Goal: Task Accomplishment & Management: Use online tool/utility

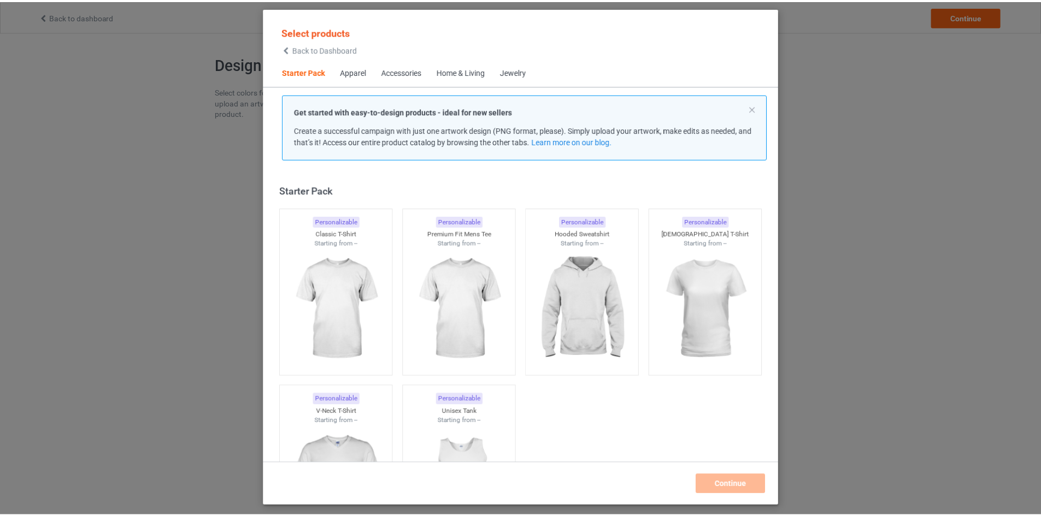
scroll to position [14, 0]
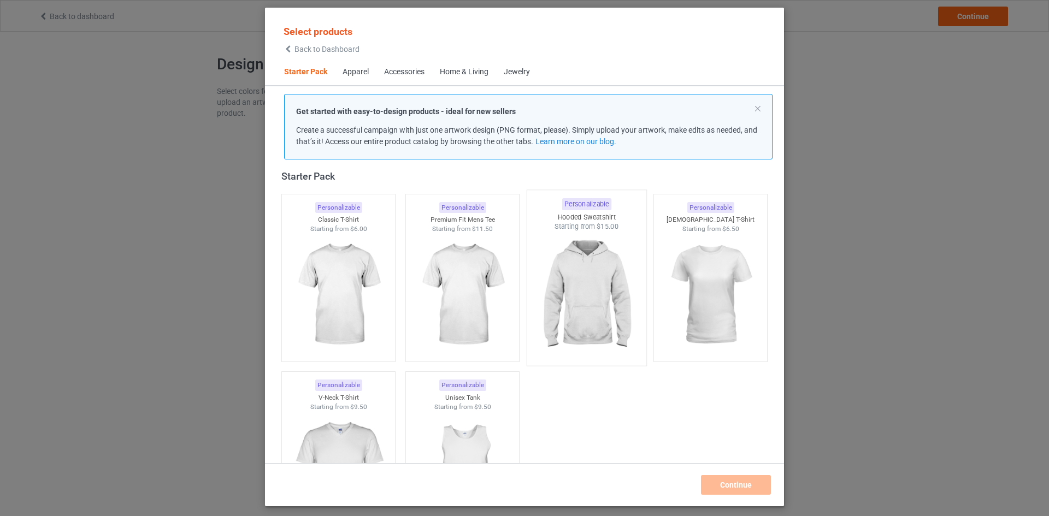
click at [599, 300] on img at bounding box center [586, 296] width 103 height 128
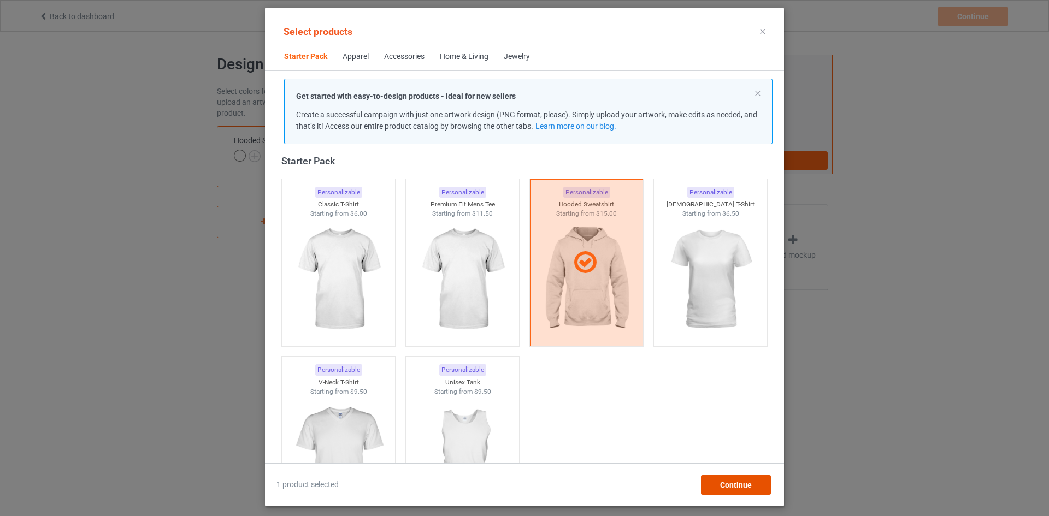
click at [733, 487] on span "Continue" at bounding box center [736, 485] width 32 height 9
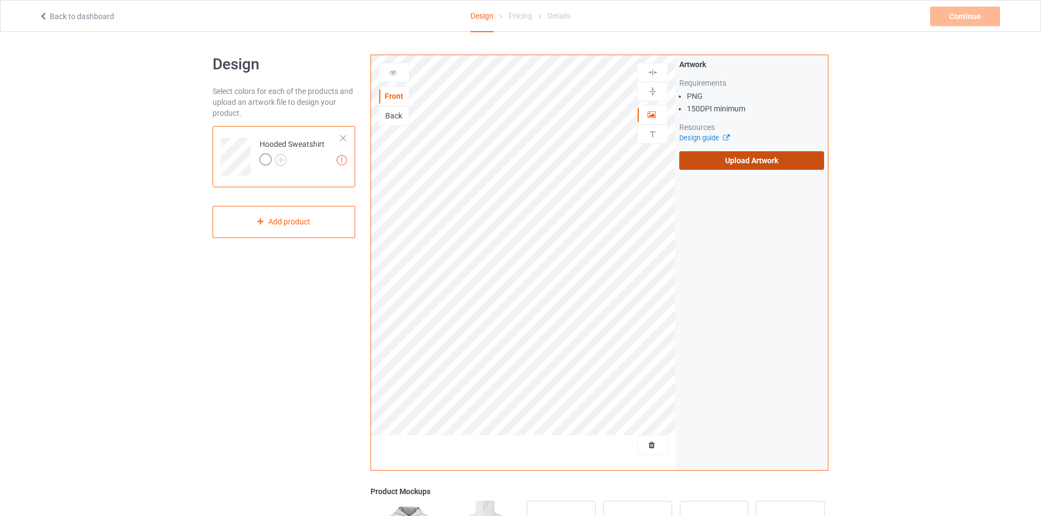
click at [801, 164] on label "Upload Artwork" at bounding box center [751, 160] width 145 height 19
click at [0, 0] on input "Upload Artwork" at bounding box center [0, 0] width 0 height 0
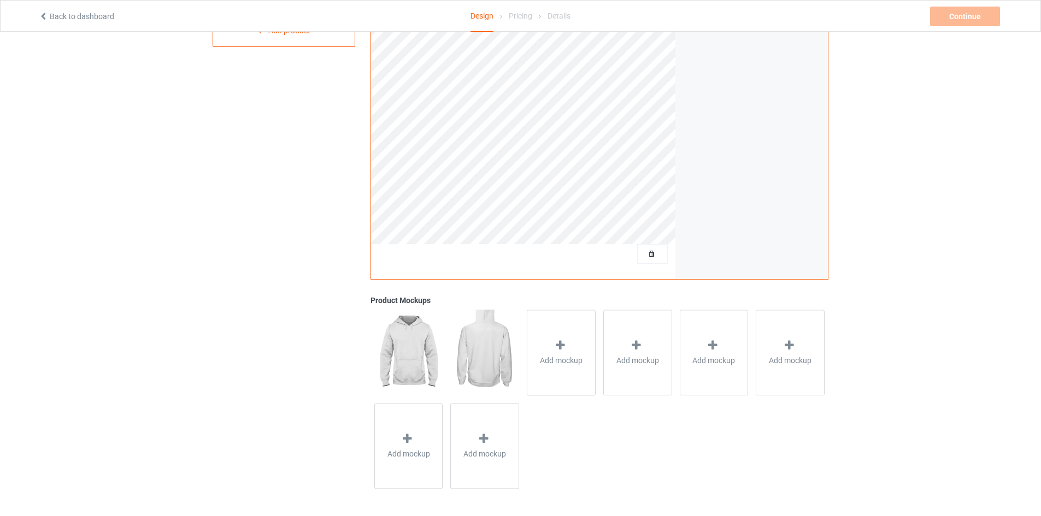
click at [413, 351] on img at bounding box center [408, 352] width 68 height 85
click at [491, 363] on img at bounding box center [484, 352] width 68 height 85
click at [416, 361] on img at bounding box center [408, 352] width 68 height 85
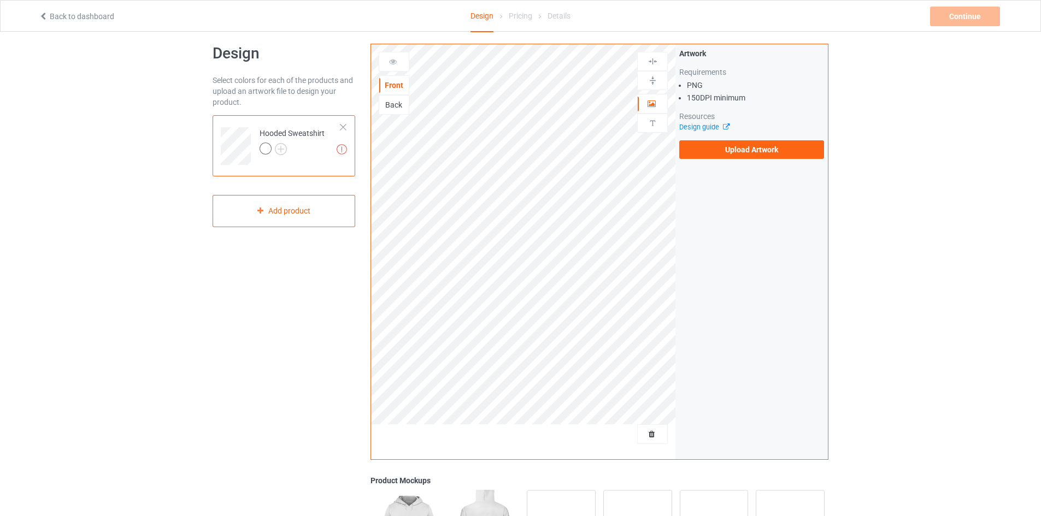
scroll to position [0, 0]
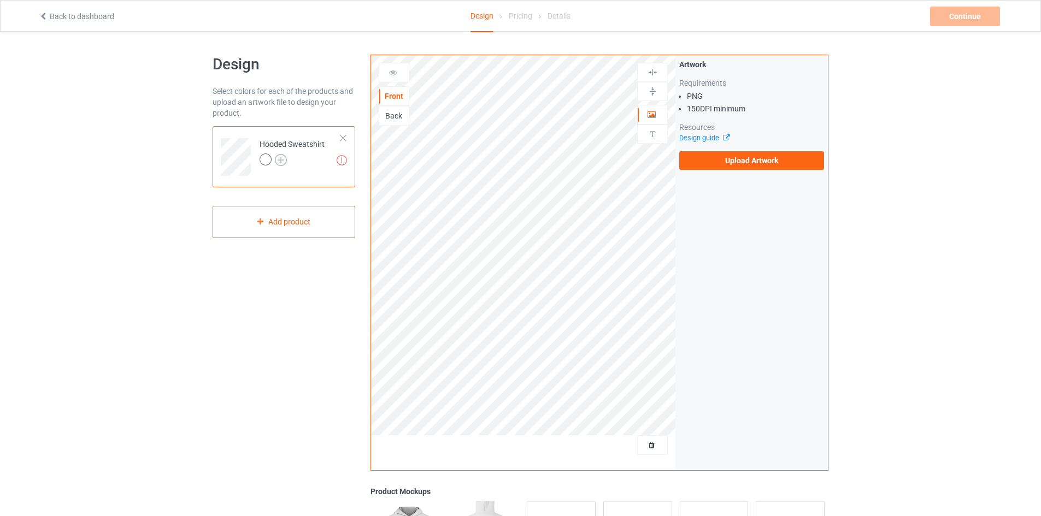
click at [280, 159] on img at bounding box center [281, 160] width 12 height 12
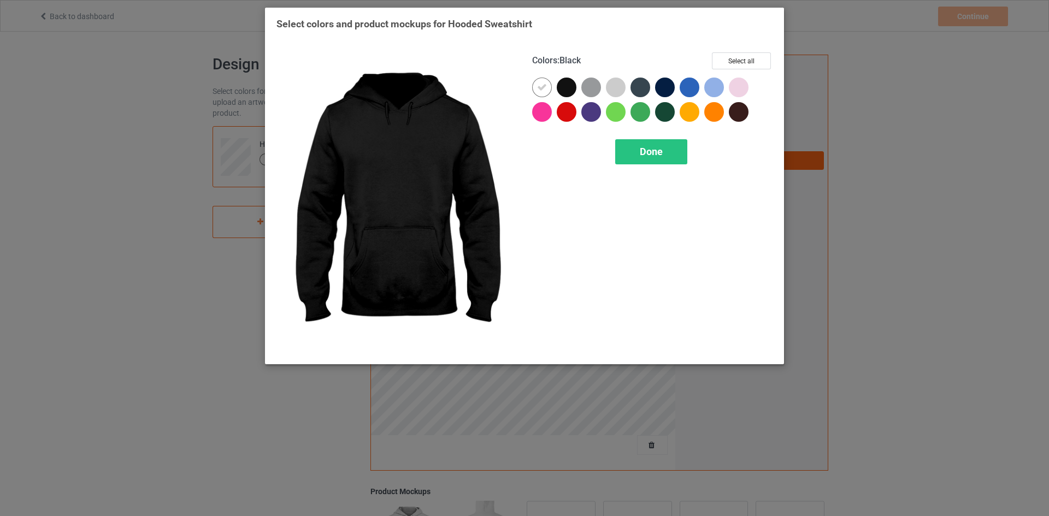
click at [566, 85] on div at bounding box center [567, 88] width 20 height 20
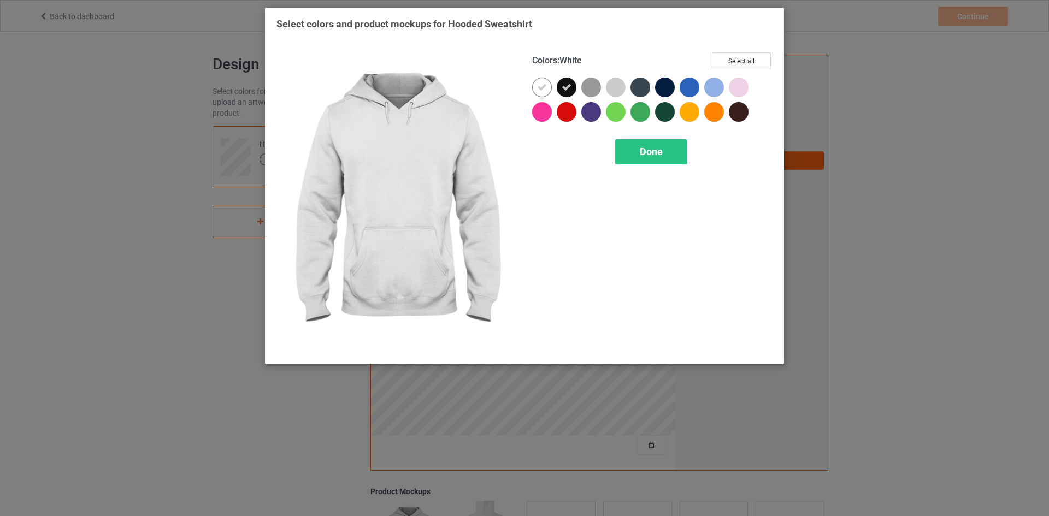
click at [549, 86] on div at bounding box center [542, 88] width 20 height 20
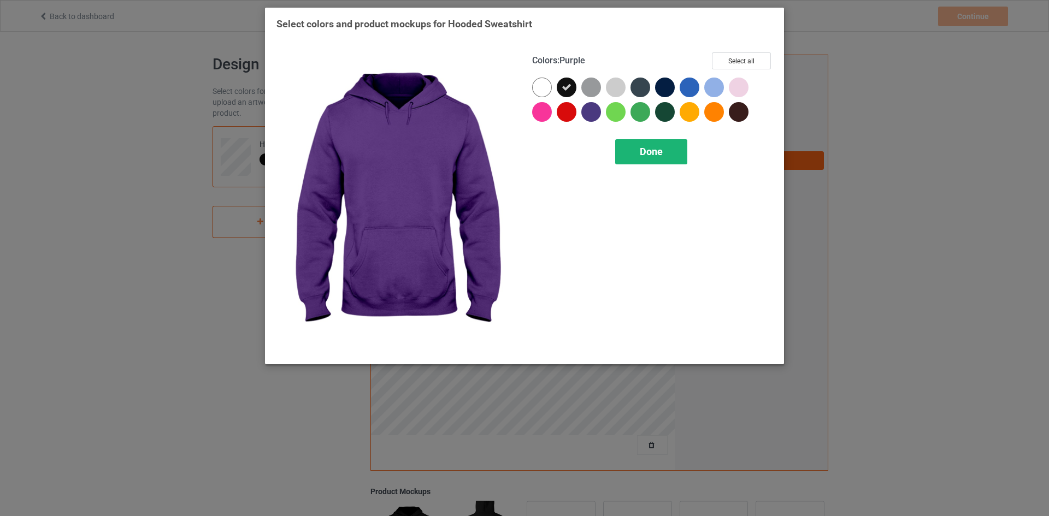
click at [646, 156] on span "Done" at bounding box center [651, 151] width 23 height 11
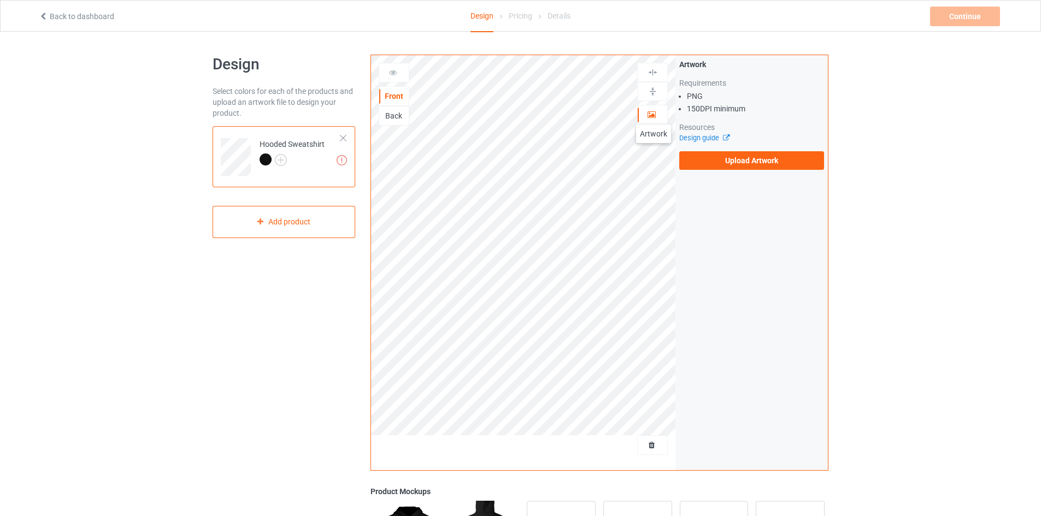
click at [654, 114] on icon at bounding box center [651, 113] width 9 height 8
click at [726, 162] on label "Upload Artwork" at bounding box center [751, 160] width 145 height 19
click at [0, 0] on input "Upload Artwork" at bounding box center [0, 0] width 0 height 0
click at [714, 162] on label "Upload Artwork" at bounding box center [751, 160] width 145 height 19
click at [0, 0] on input "Upload Artwork" at bounding box center [0, 0] width 0 height 0
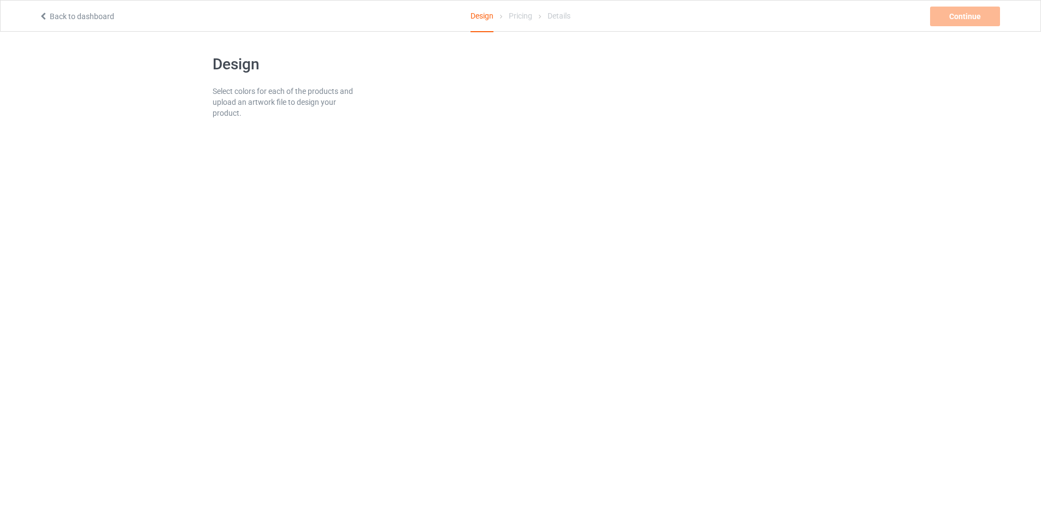
click at [75, 20] on link "Back to dashboard" at bounding box center [76, 16] width 75 height 9
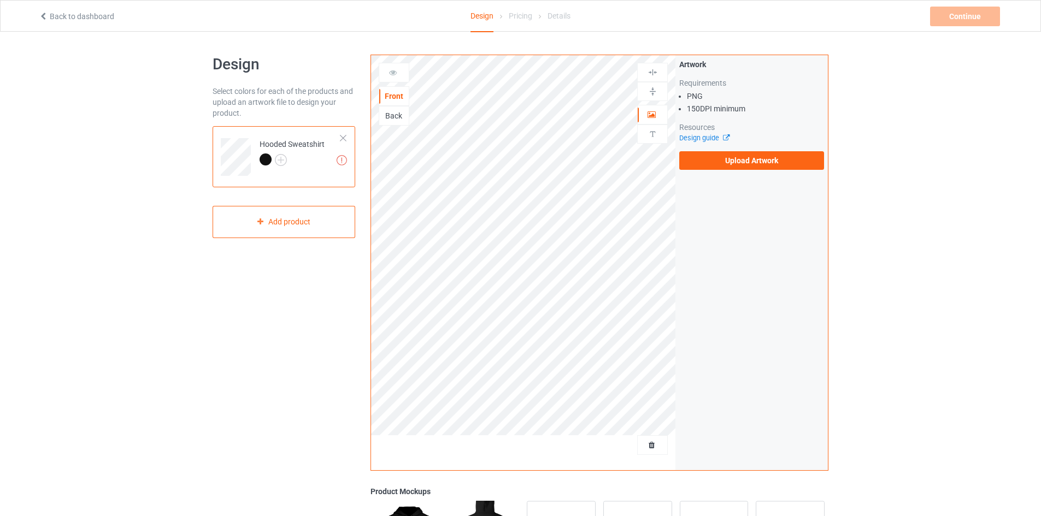
click at [937, 168] on div "Design Select colors for each of the products and upload an artwork file to des…" at bounding box center [520, 370] width 1041 height 676
click at [716, 167] on label "Upload Artwork" at bounding box center [751, 160] width 145 height 19
click at [0, 0] on input "Upload Artwork" at bounding box center [0, 0] width 0 height 0
click at [753, 158] on label "Upload Artwork" at bounding box center [751, 160] width 145 height 19
click at [0, 0] on input "Upload Artwork" at bounding box center [0, 0] width 0 height 0
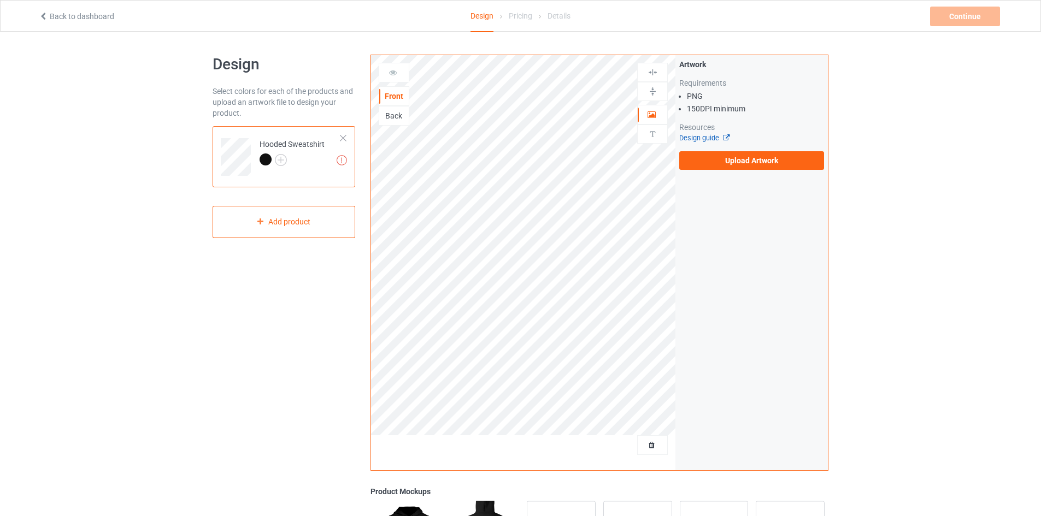
click at [701, 142] on link "Design guide" at bounding box center [704, 138] width 50 height 8
click at [293, 212] on div "Add product" at bounding box center [284, 222] width 143 height 32
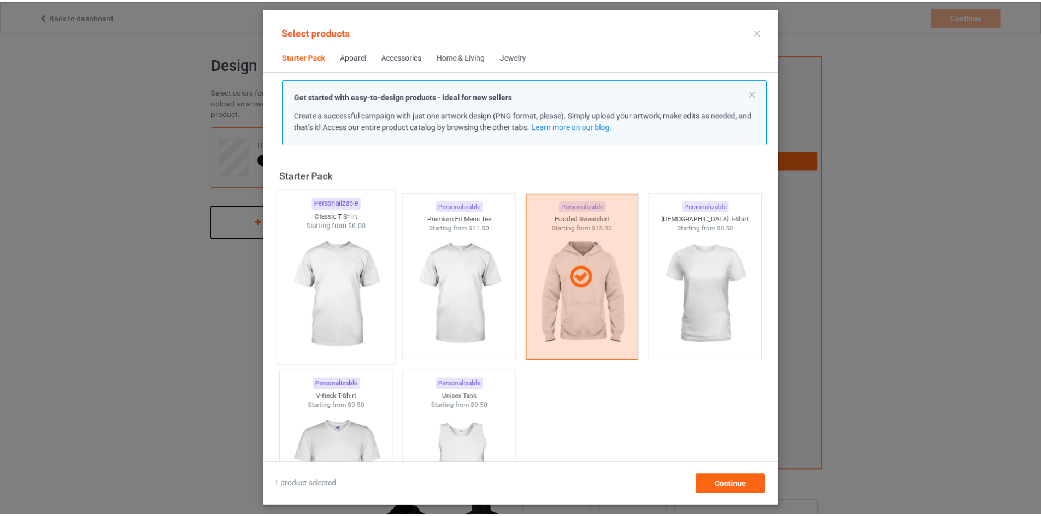
scroll to position [14, 0]
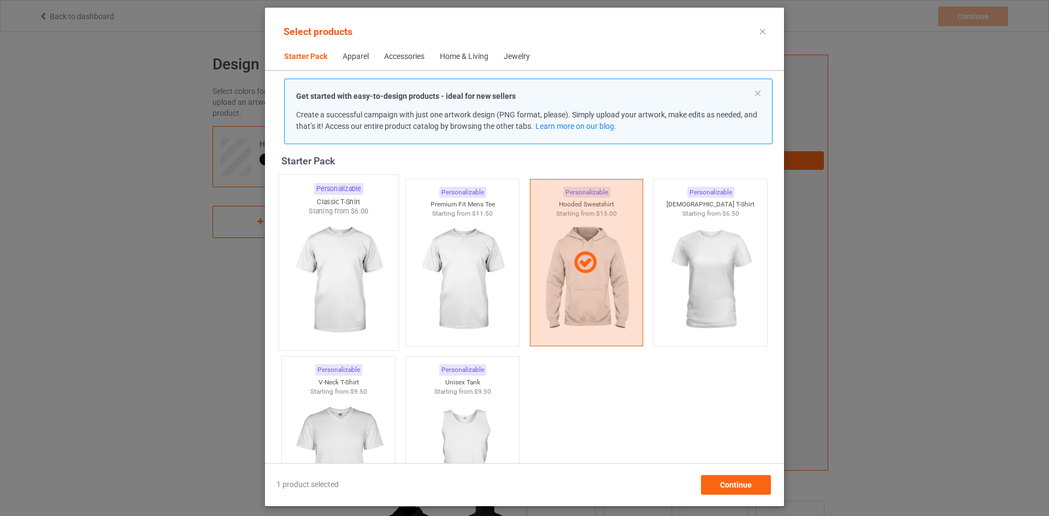
click at [337, 207] on div "Starting from $6.00" at bounding box center [338, 211] width 119 height 9
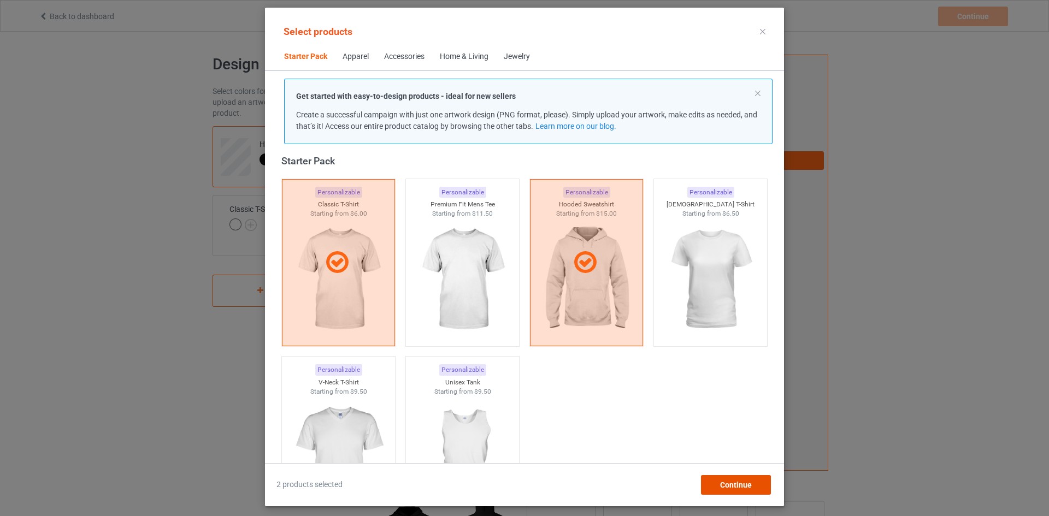
click at [737, 486] on span "Continue" at bounding box center [736, 485] width 32 height 9
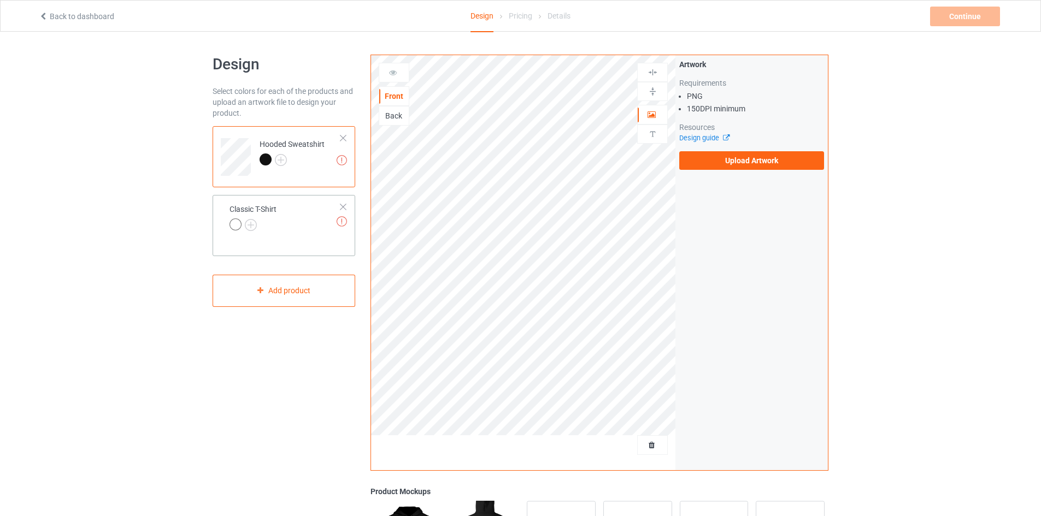
click at [237, 225] on div at bounding box center [236, 225] width 12 height 12
click at [278, 229] on img at bounding box center [281, 229] width 12 height 12
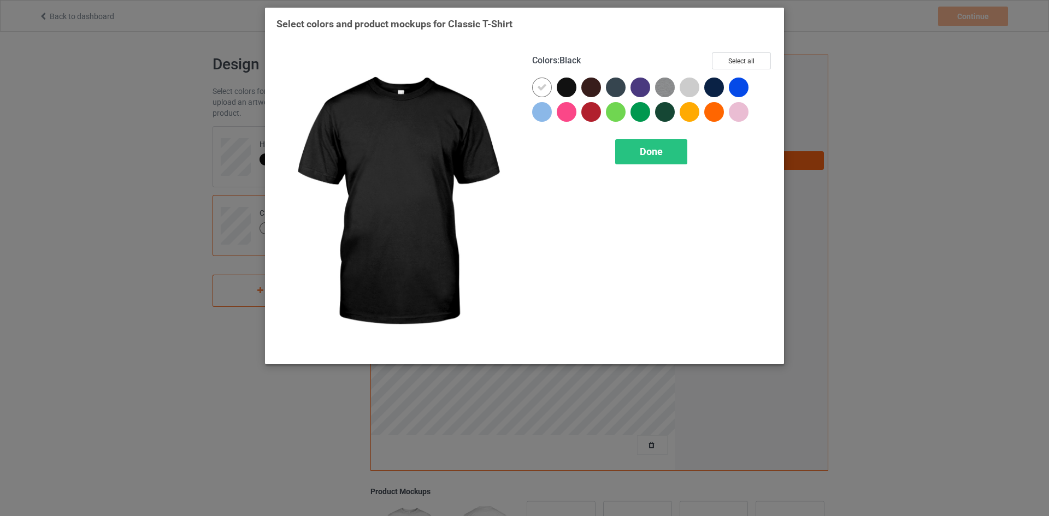
click at [566, 93] on div at bounding box center [567, 88] width 20 height 20
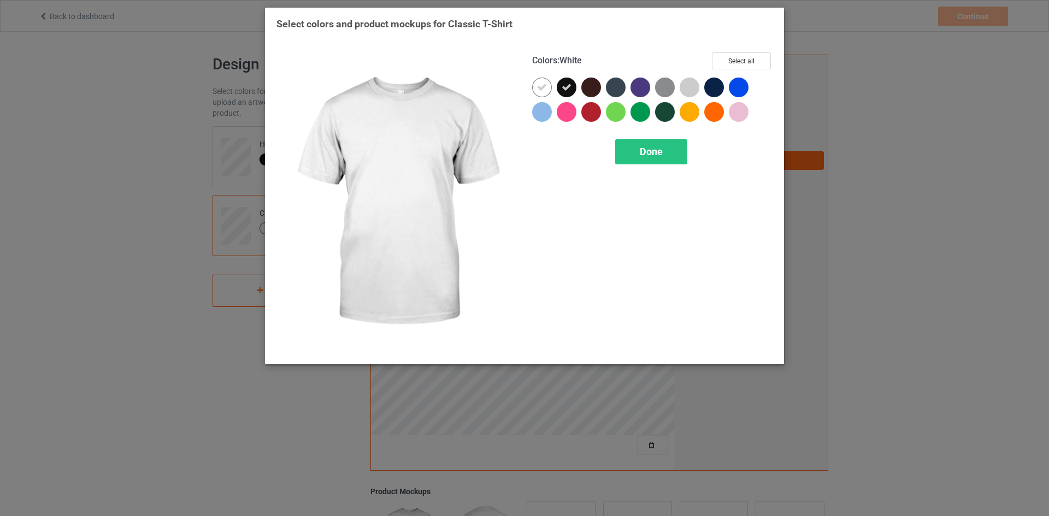
click at [533, 90] on div at bounding box center [542, 88] width 20 height 20
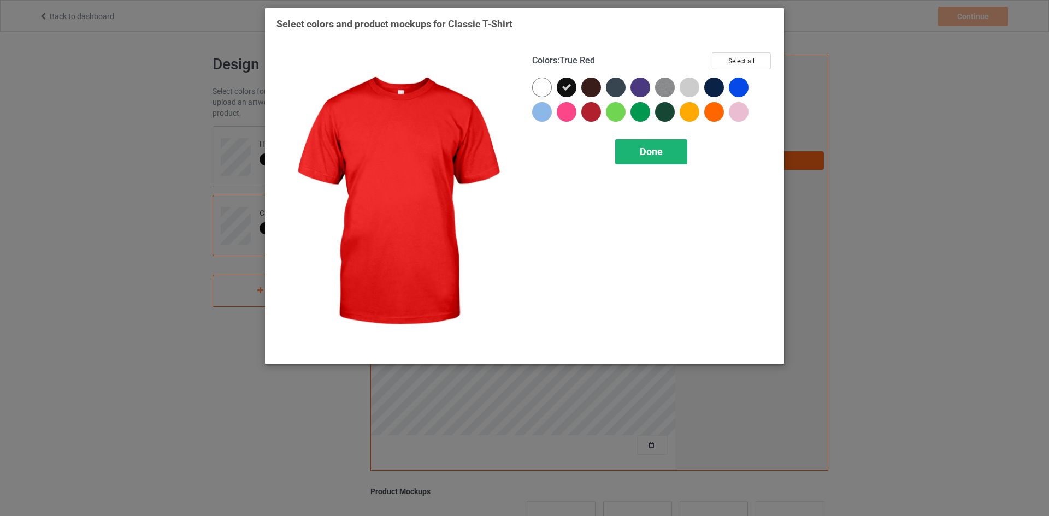
click at [653, 154] on span "Done" at bounding box center [651, 151] width 23 height 11
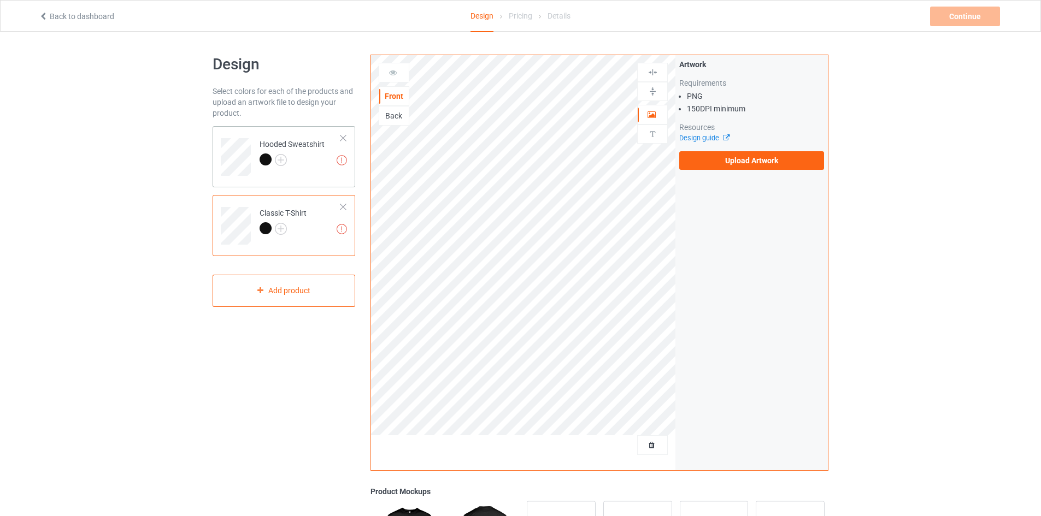
click at [283, 149] on div "Hooded Sweatshirt" at bounding box center [292, 152] width 65 height 26
click at [304, 168] on div at bounding box center [292, 161] width 65 height 15
click at [727, 164] on label "Upload Artwork" at bounding box center [751, 160] width 145 height 19
click at [0, 0] on input "Upload Artwork" at bounding box center [0, 0] width 0 height 0
click at [760, 160] on label "Upload Artwork" at bounding box center [751, 160] width 145 height 19
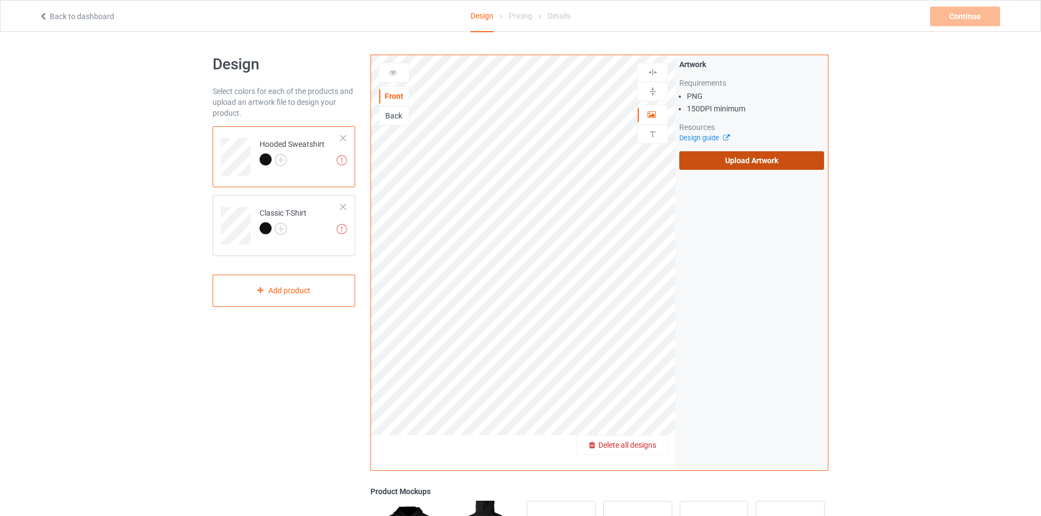
click at [0, 0] on input "Upload Artwork" at bounding box center [0, 0] width 0 height 0
click at [652, 115] on icon at bounding box center [651, 113] width 9 height 8
click at [396, 72] on icon at bounding box center [393, 71] width 9 height 8
click at [392, 72] on icon at bounding box center [393, 71] width 9 height 8
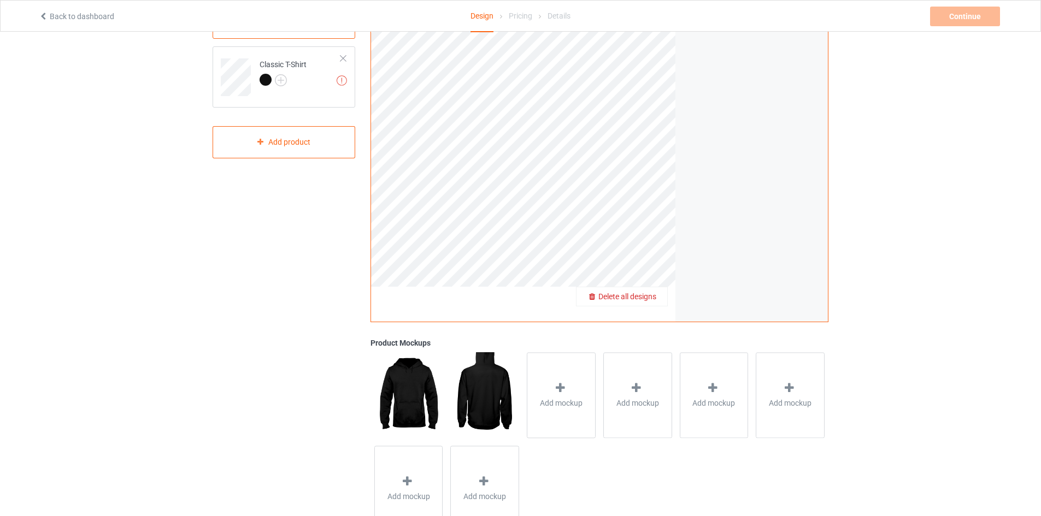
scroll to position [192, 0]
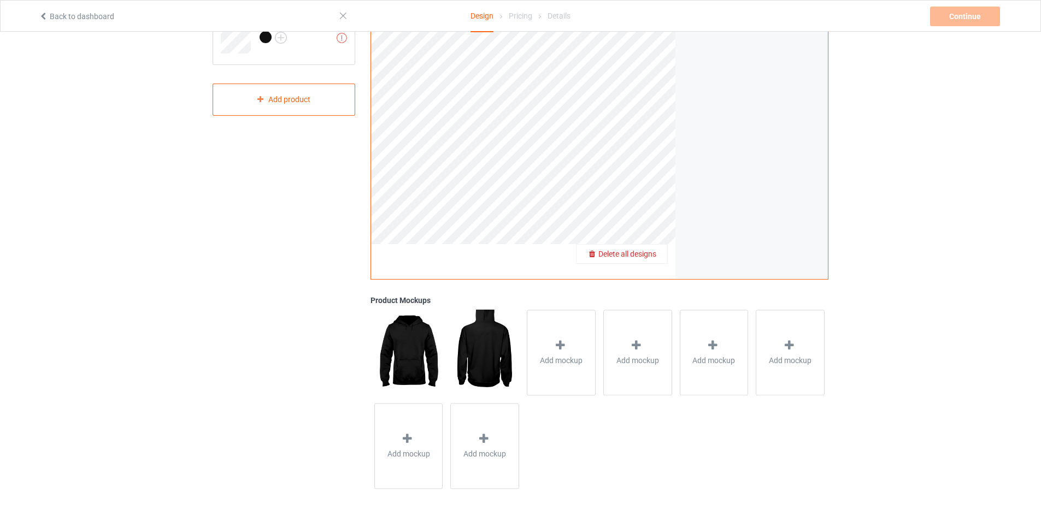
click at [413, 345] on img at bounding box center [408, 352] width 68 height 85
click at [472, 361] on img at bounding box center [484, 352] width 68 height 85
click at [650, 256] on span "Delete all designs" at bounding box center [627, 254] width 58 height 9
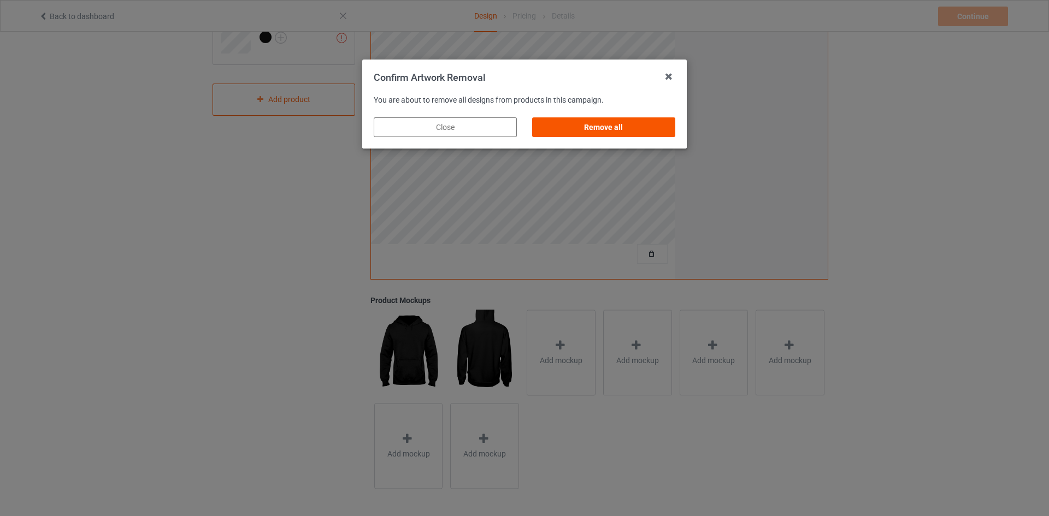
click at [592, 125] on div "Remove all" at bounding box center [603, 128] width 143 height 20
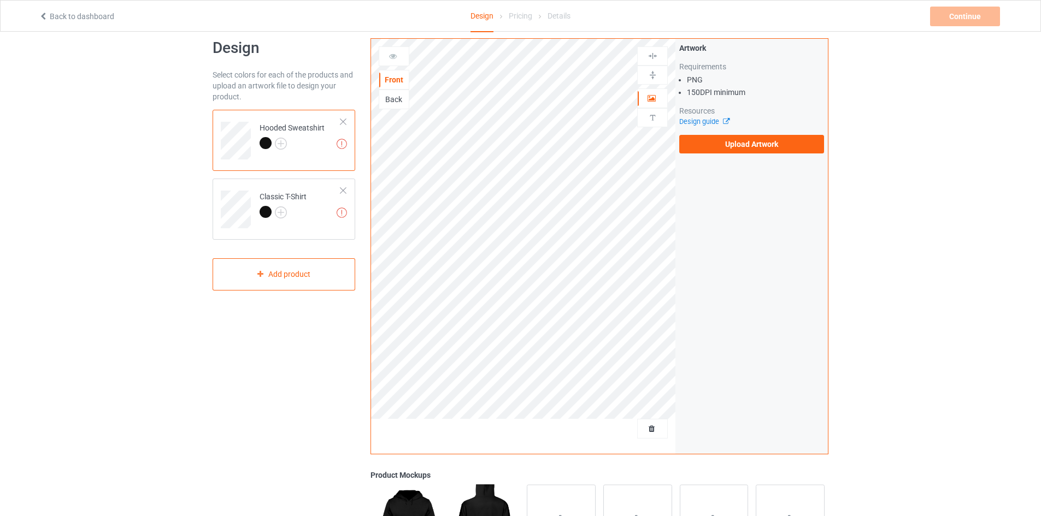
scroll to position [0, 0]
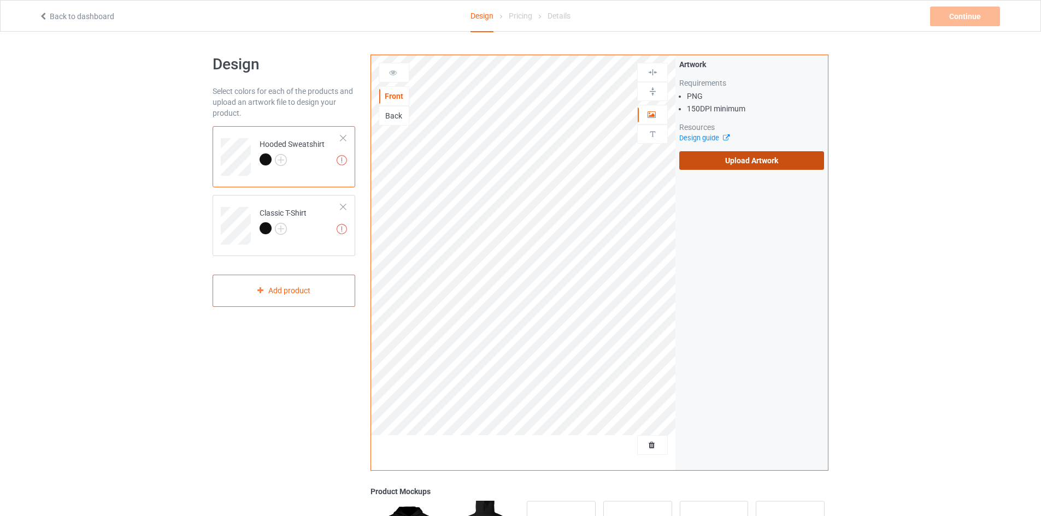
click at [709, 161] on label "Upload Artwork" at bounding box center [751, 160] width 145 height 19
click at [0, 0] on input "Upload Artwork" at bounding box center [0, 0] width 0 height 0
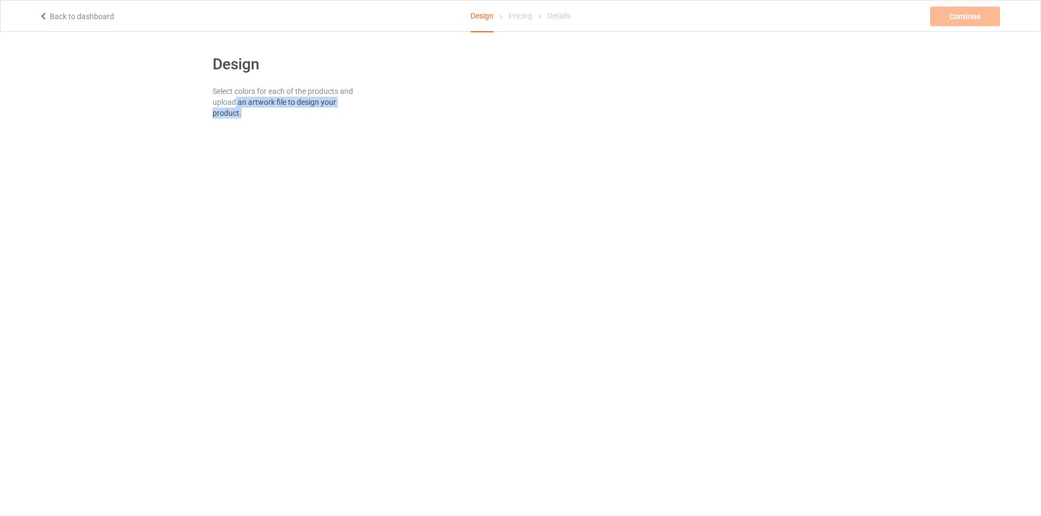
drag, startPoint x: 447, startPoint y: 101, endPoint x: 139, endPoint y: 121, distance: 307.8
click at [145, 120] on div "Design Select colors for each of the products and upload an artwork file to des…" at bounding box center [520, 91] width 1041 height 118
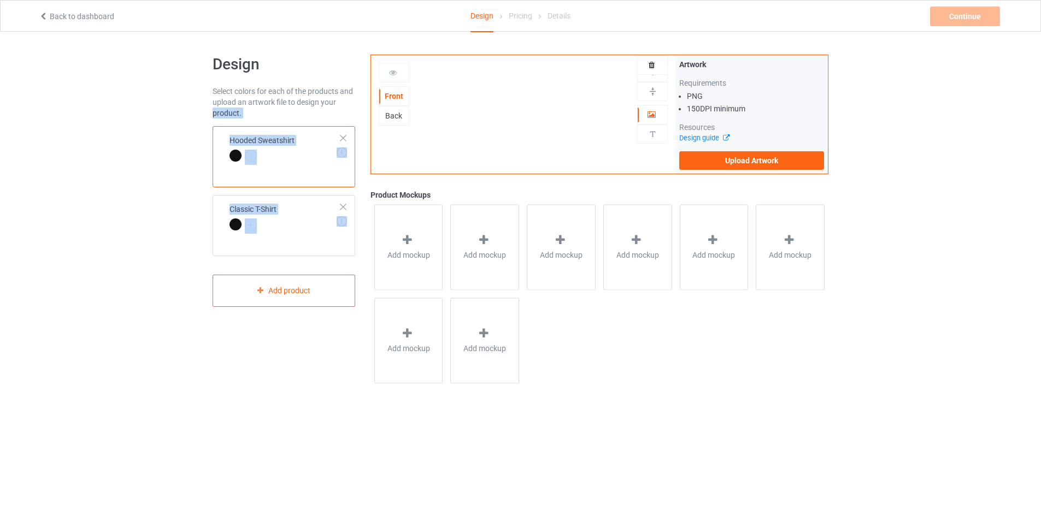
click at [62, 269] on div "Design Select colors for each of the products and upload an artwork file to des…" at bounding box center [520, 221] width 1041 height 379
